Goal: Entertainment & Leisure: Browse casually

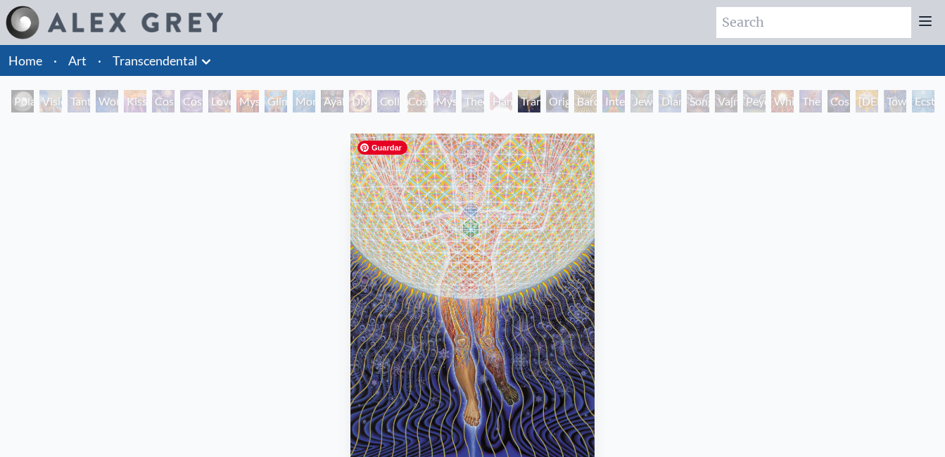
scroll to position [34, 0]
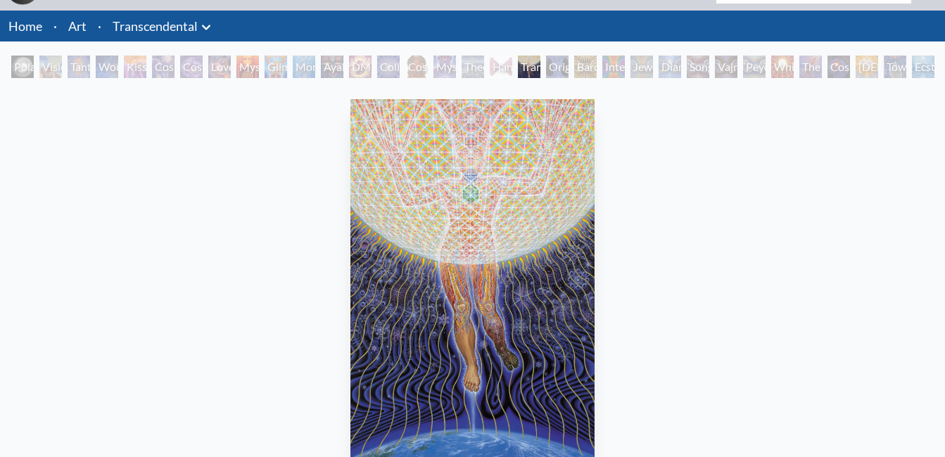
click at [156, 67] on div "Cosmic Creativity" at bounding box center [163, 67] width 23 height 23
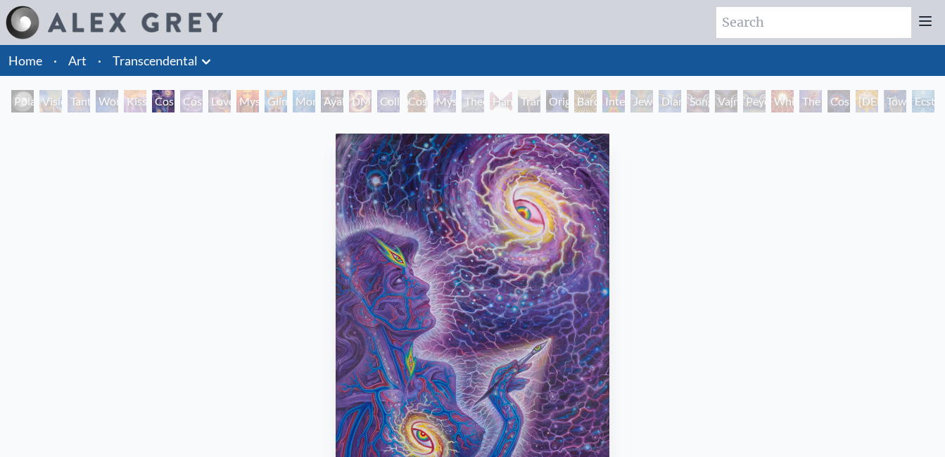
click at [180, 109] on div "Cosmic Artist" at bounding box center [191, 101] width 23 height 23
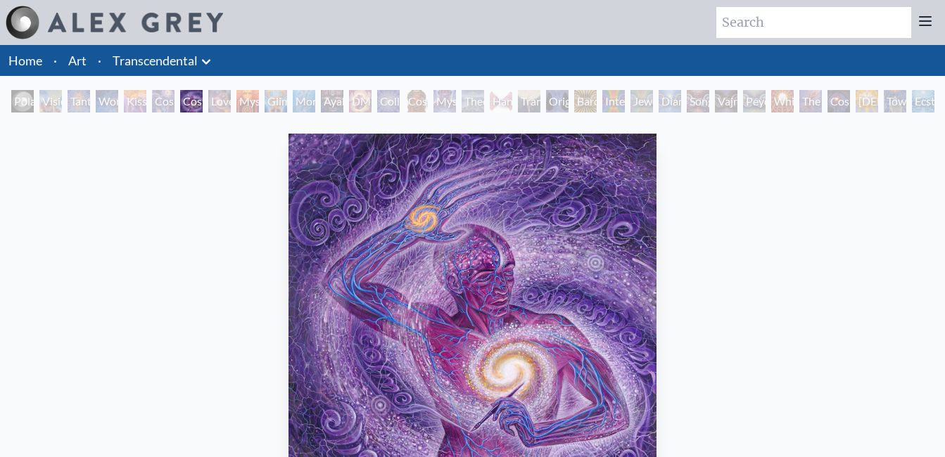
click at [252, 99] on div "Mysteriosa 2" at bounding box center [247, 101] width 23 height 23
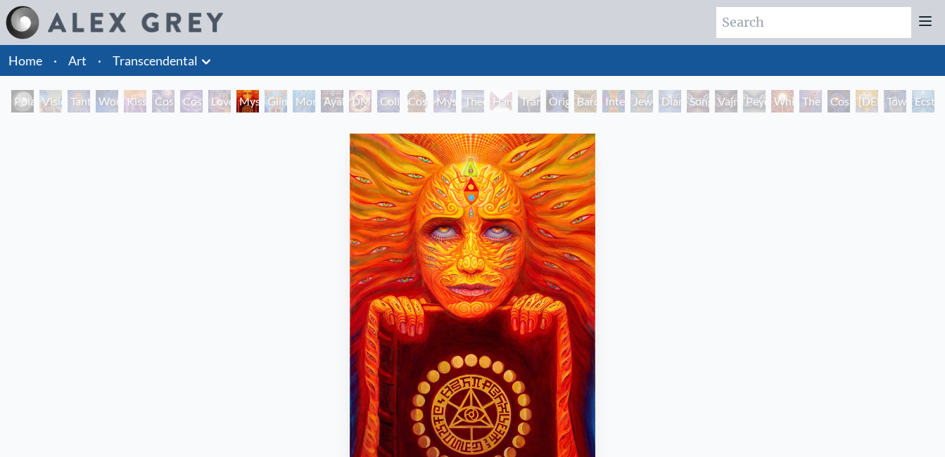
click at [270, 110] on div "Glimpsing the Empyrean" at bounding box center [276, 101] width 23 height 23
